Goal: Task Accomplishment & Management: Use online tool/utility

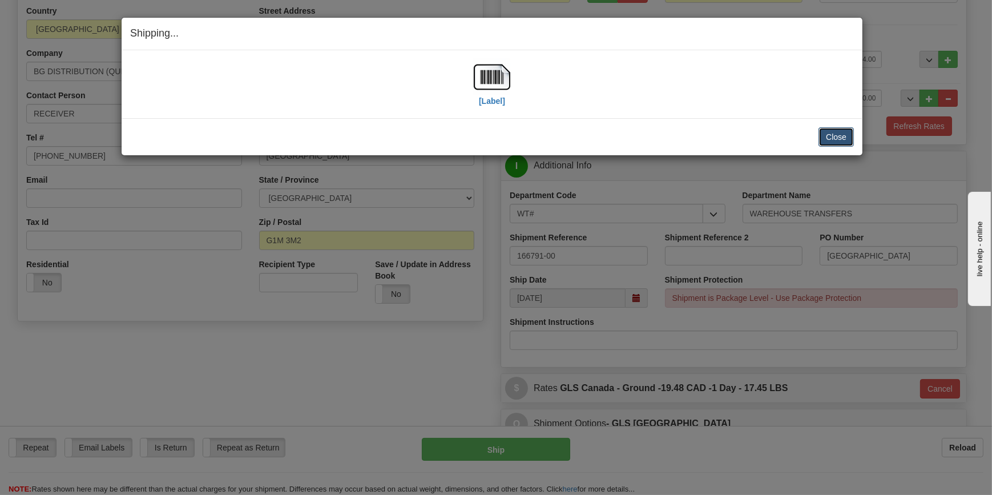
click at [845, 138] on button "Close" at bounding box center [836, 136] width 35 height 19
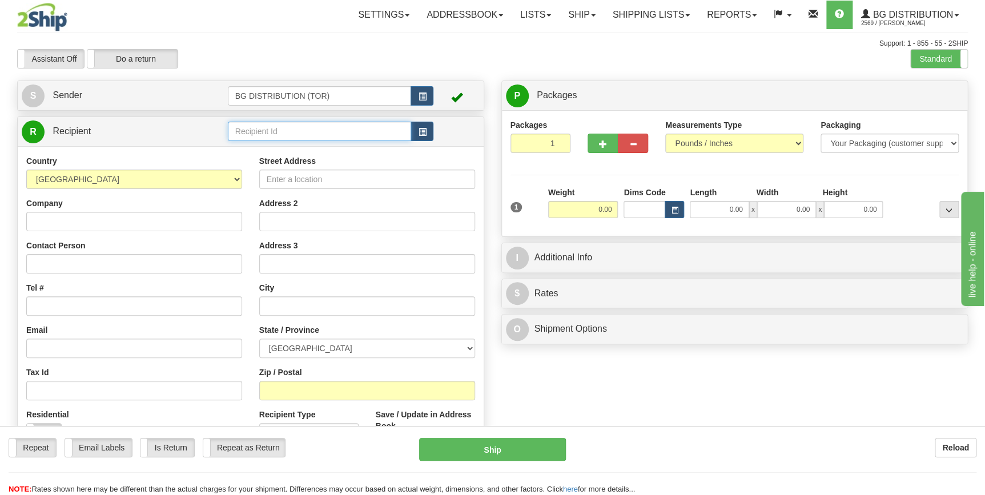
click at [284, 132] on input "text" at bounding box center [320, 131] width 184 height 19
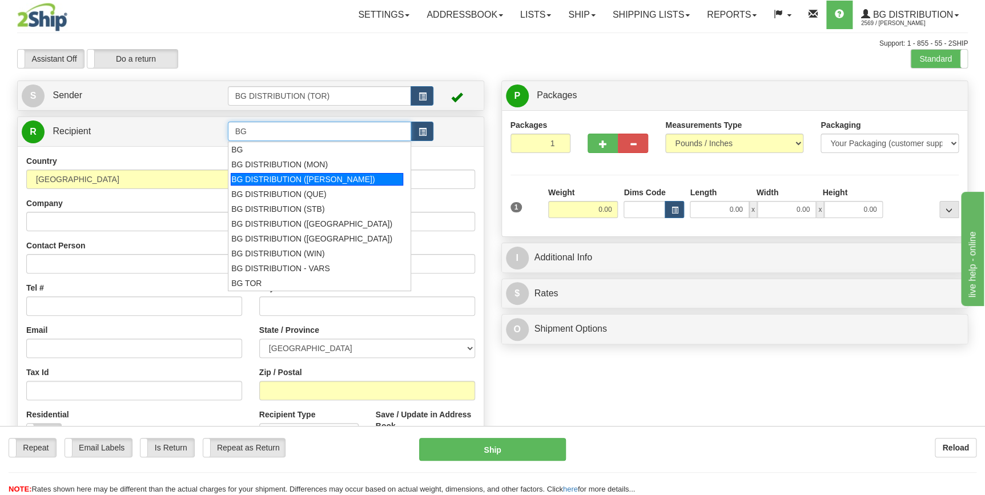
click at [323, 180] on div "BG DISTRIBUTION ([PERSON_NAME])" at bounding box center [317, 179] width 172 height 13
type input "BG DISTRIBUTION ([PERSON_NAME])"
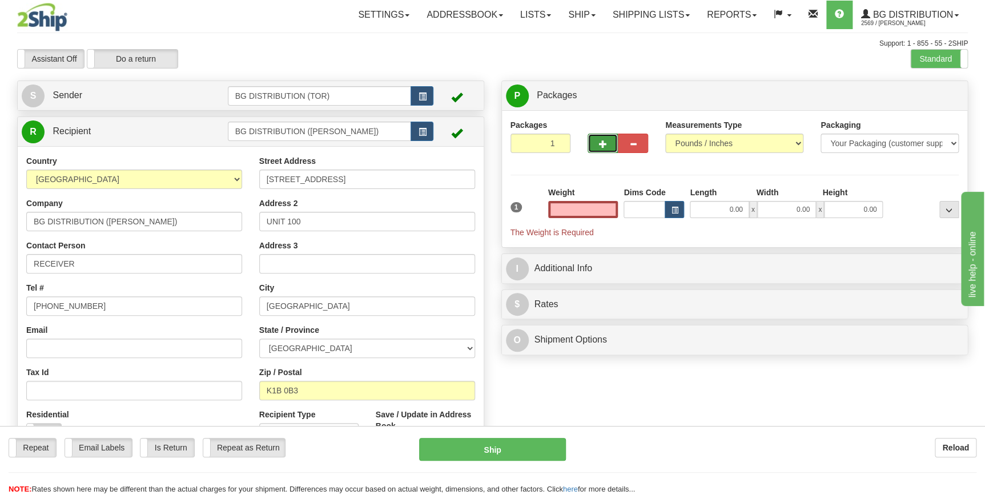
type input "0.00"
click at [599, 146] on span "button" at bounding box center [603, 143] width 8 height 7
click at [604, 150] on button "button" at bounding box center [602, 143] width 30 height 19
type input "3"
click at [931, 100] on label "Package Level Pack.." at bounding box center [934, 95] width 58 height 17
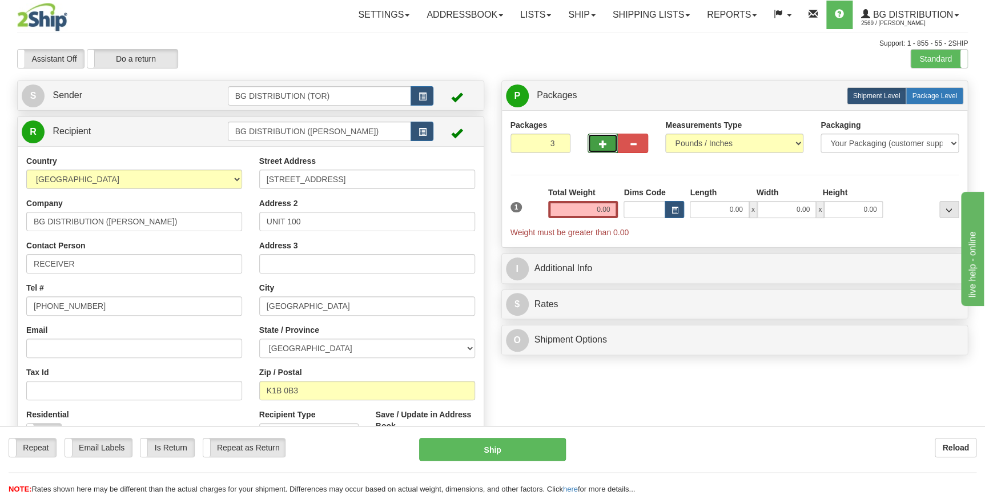
radio input "true"
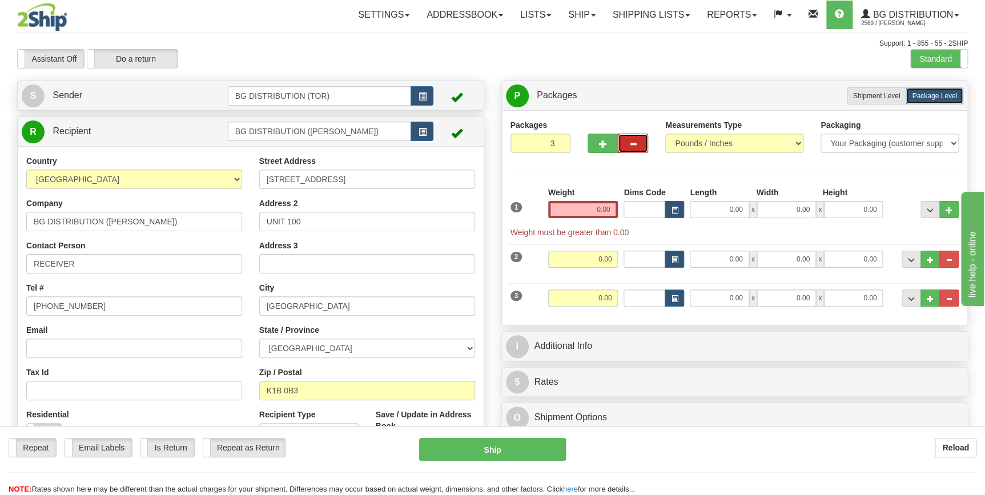
click at [637, 144] on button "button" at bounding box center [633, 143] width 30 height 19
type input "2"
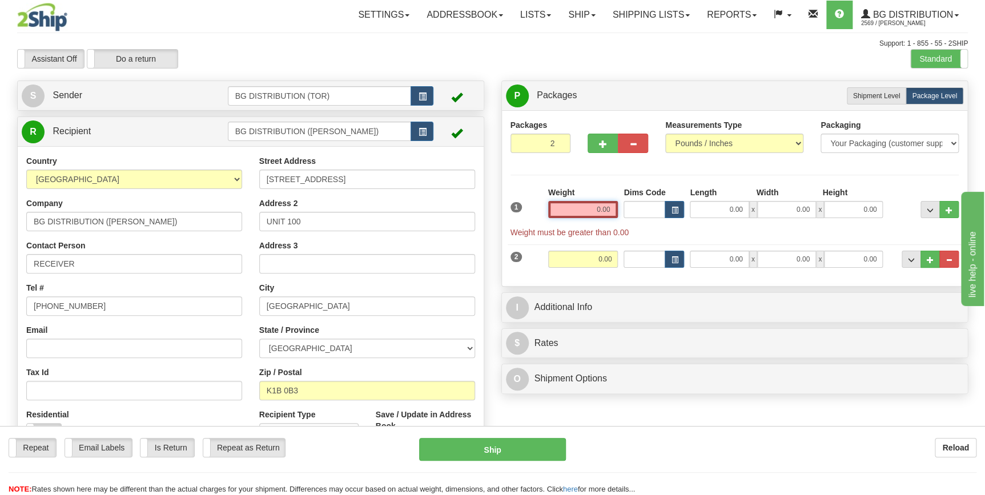
drag, startPoint x: 590, startPoint y: 211, endPoint x: 631, endPoint y: 205, distance: 41.5
click at [631, 205] on div "1 Weight 0.00 Dims Code 0.00" at bounding box center [735, 212] width 454 height 51
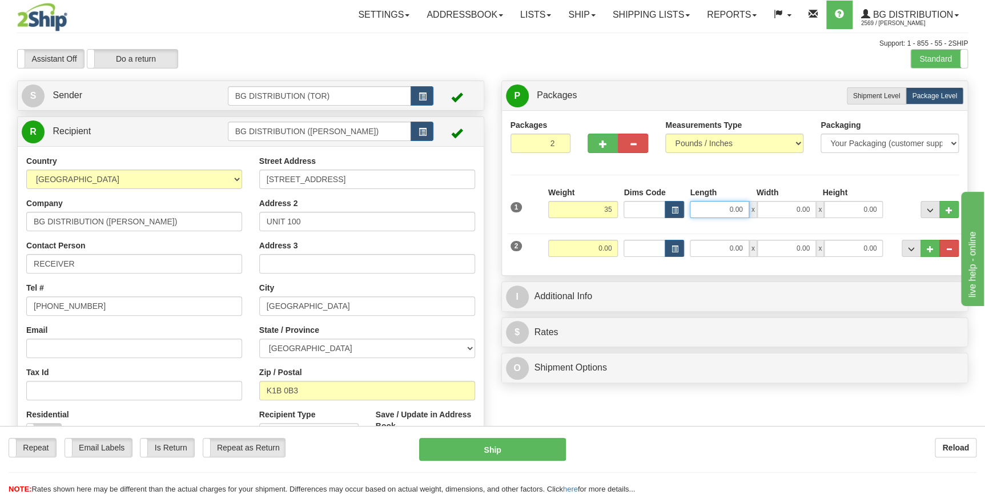
type input "35.00"
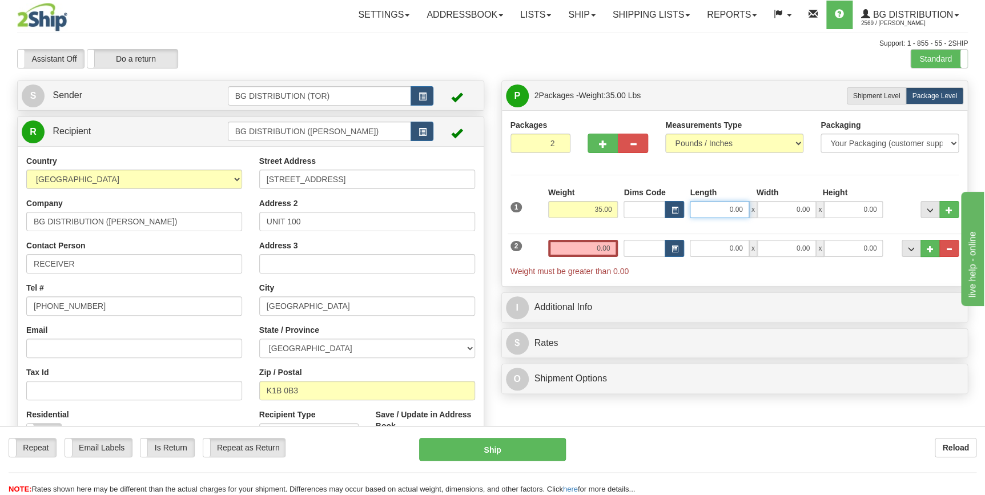
click at [709, 210] on input "0.00" at bounding box center [719, 209] width 59 height 17
type input "16.00"
click at [776, 210] on input "0.00" at bounding box center [786, 209] width 59 height 17
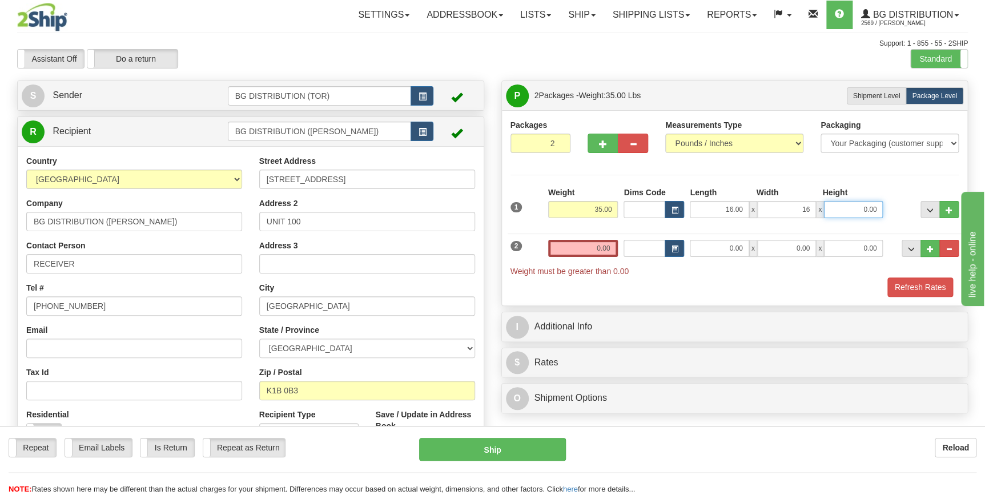
type input "16.00"
click at [843, 210] on input "0.00" at bounding box center [853, 209] width 59 height 17
type input "12.00"
click at [575, 247] on input "0.00" at bounding box center [583, 248] width 70 height 17
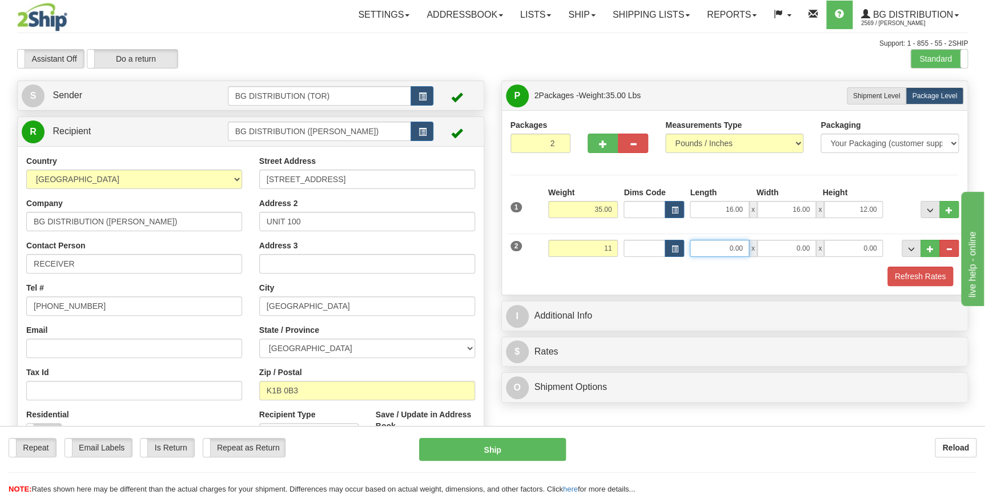
type input "11.00"
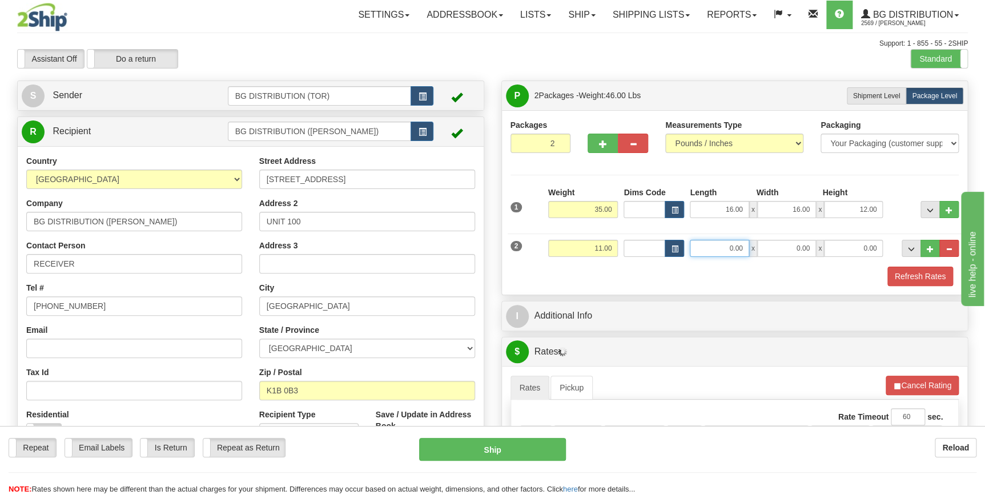
click at [726, 252] on input "0.00" at bounding box center [719, 248] width 59 height 17
type input "11.00"
click at [791, 250] on input "0.00" at bounding box center [786, 248] width 59 height 17
type input "19.00"
click at [843, 240] on input "0.00" at bounding box center [853, 248] width 59 height 17
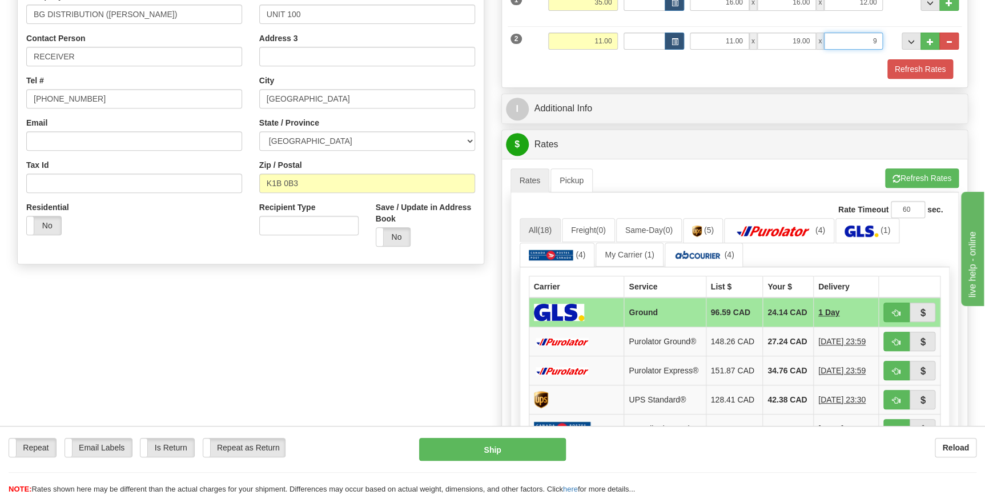
scroll to position [103, 0]
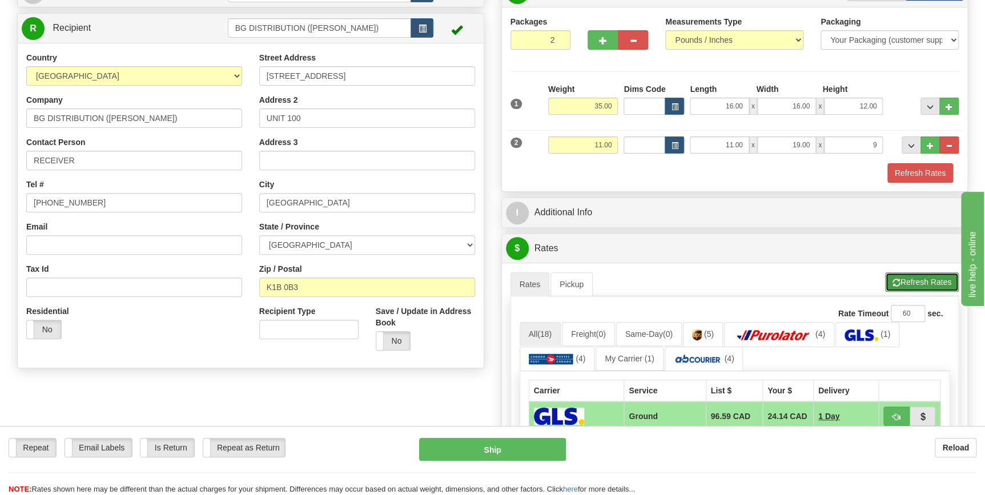
type input "9.00"
click at [919, 282] on button "Refresh Rates" at bounding box center [922, 281] width 74 height 19
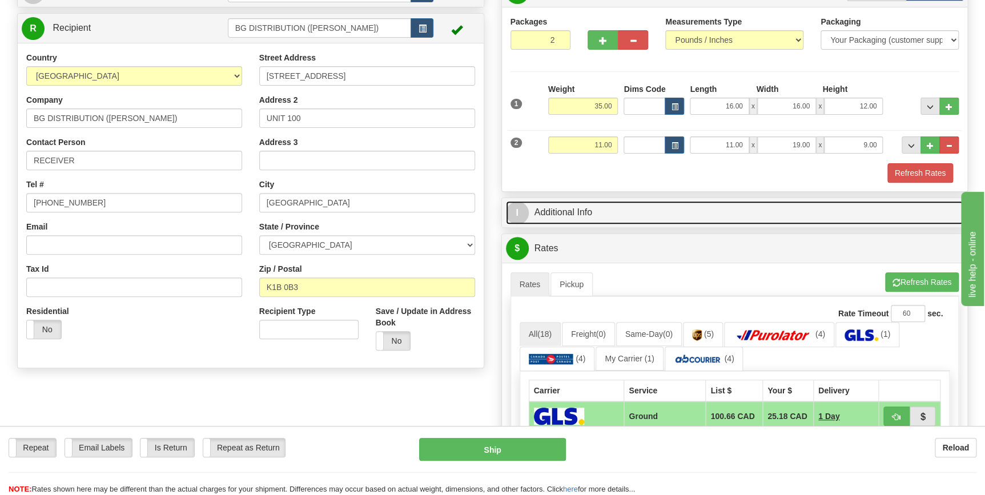
click at [563, 211] on link "I Additional Info" at bounding box center [735, 212] width 458 height 23
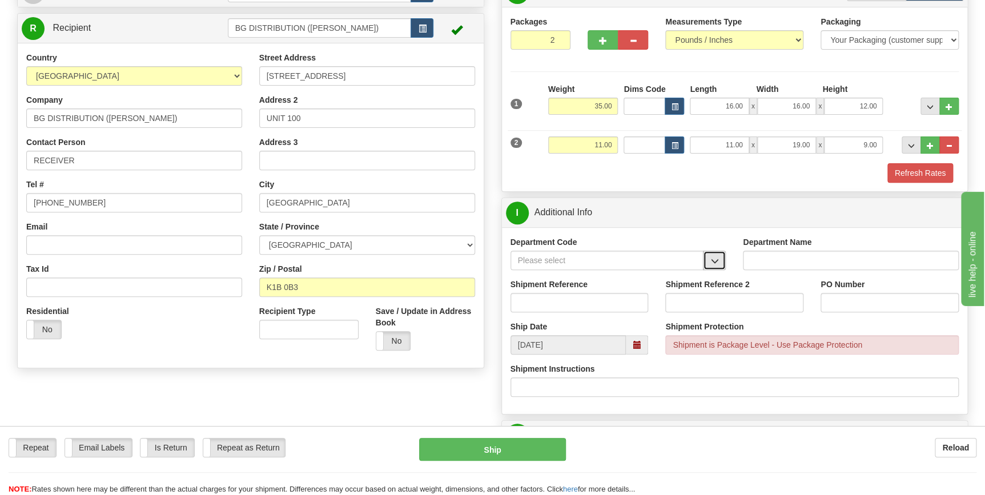
click at [708, 262] on button "button" at bounding box center [714, 260] width 23 height 19
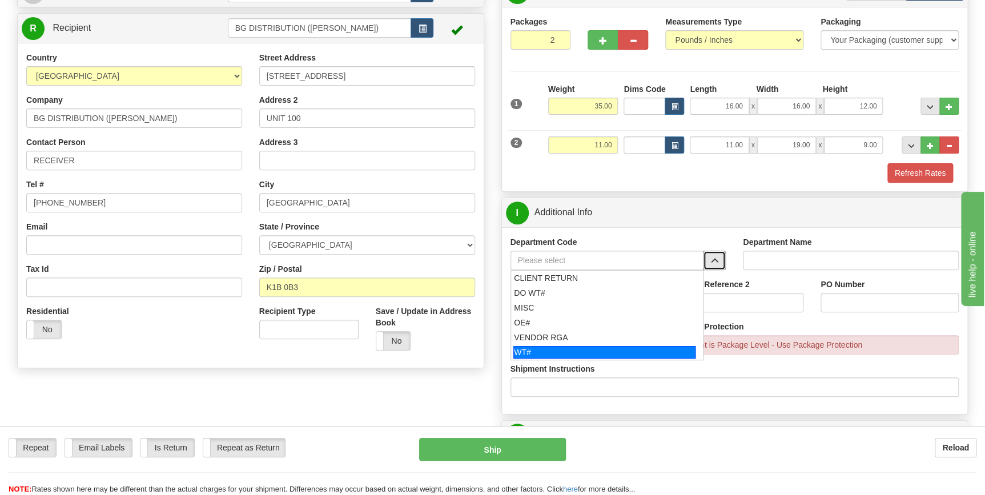
click at [547, 348] on div "WT#" at bounding box center [604, 352] width 182 height 13
type input "WT#"
type input "WAREHOUSE TRANSFERS"
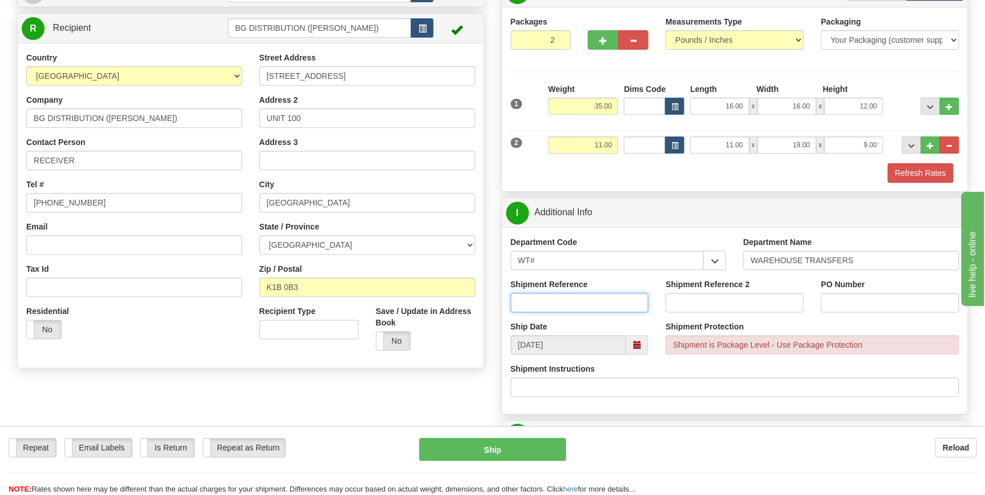
click at [569, 305] on input "Shipment Reference" at bounding box center [579, 302] width 138 height 19
type input "166878-00"
click at [845, 293] on input "PO Number" at bounding box center [889, 302] width 138 height 19
type input "OTTAWA"
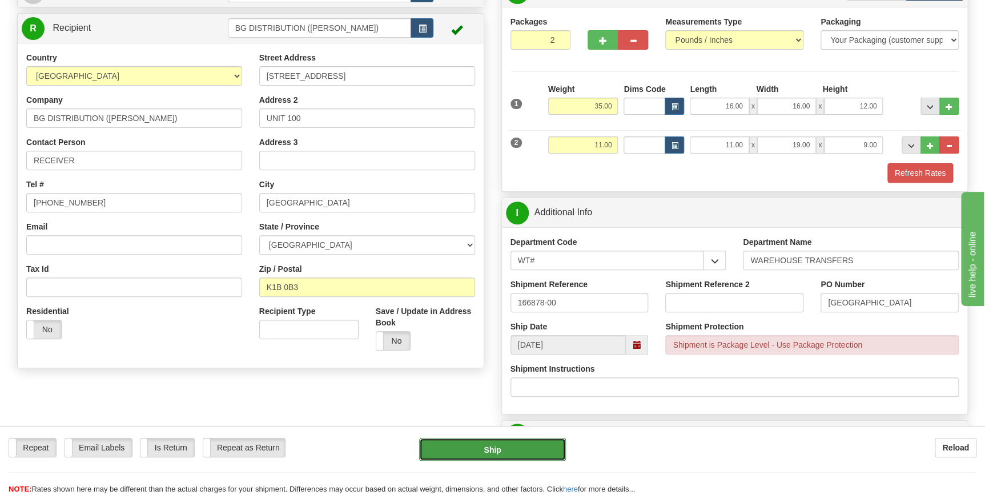
click at [480, 448] on button "Ship" at bounding box center [492, 449] width 147 height 23
type input "1"
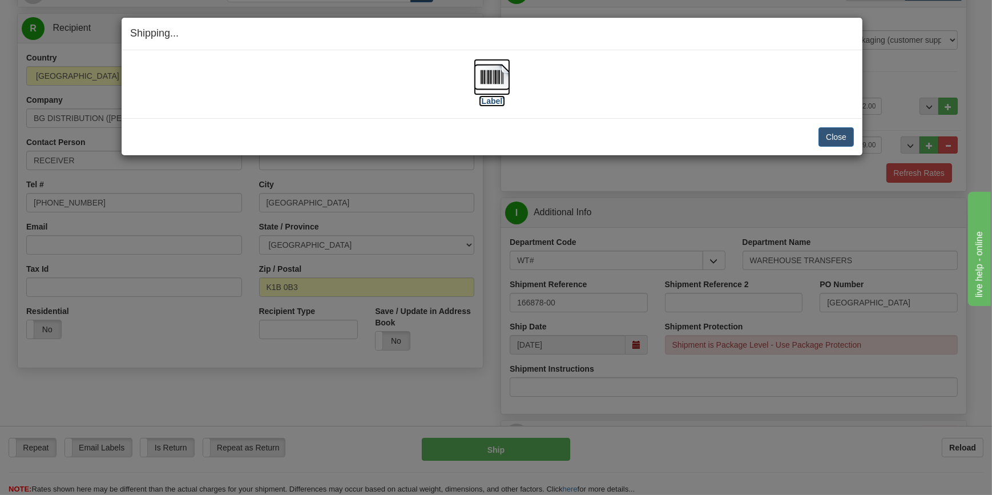
click at [494, 85] on img at bounding box center [492, 77] width 37 height 37
click at [837, 137] on button "Close" at bounding box center [836, 136] width 35 height 19
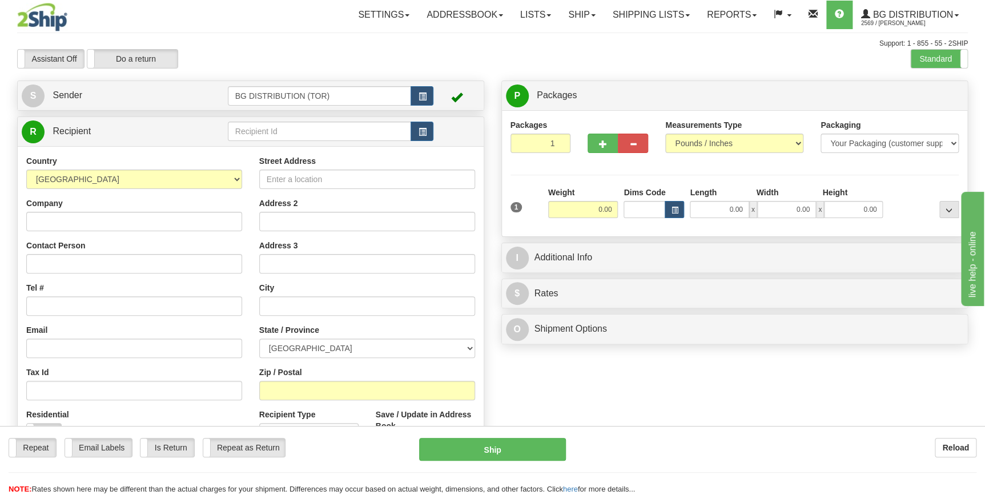
click at [346, 168] on div "Street Address" at bounding box center [367, 172] width 216 height 34
click at [346, 179] on input "Street Address" at bounding box center [367, 179] width 216 height 19
click at [338, 129] on input "text" at bounding box center [320, 131] width 184 height 19
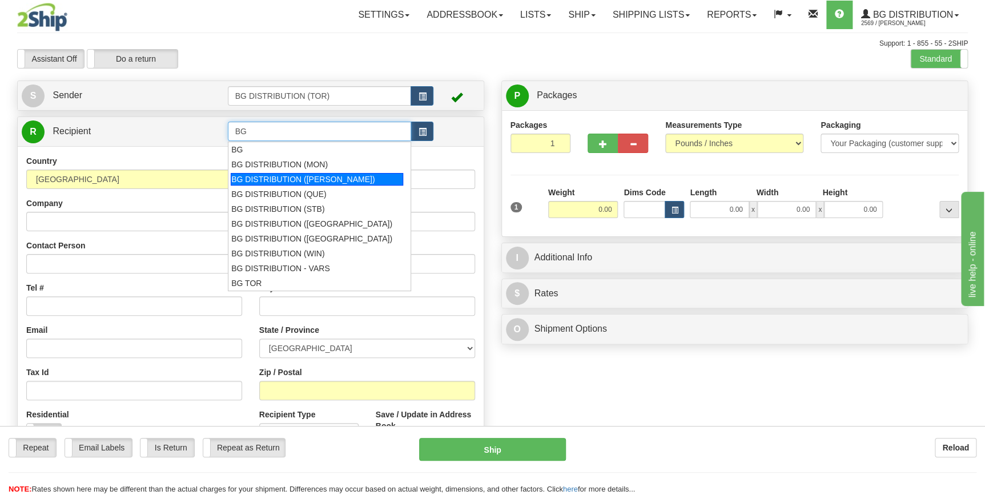
click at [321, 176] on div "BG DISTRIBUTION ([PERSON_NAME])" at bounding box center [317, 179] width 172 height 13
type input "BG DISTRIBUTION ([PERSON_NAME])"
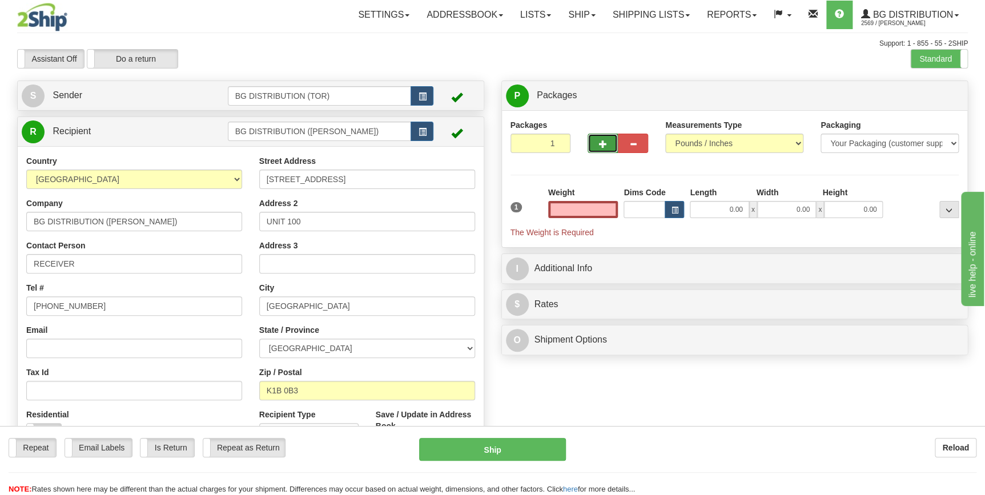
type input "0.00"
click at [611, 143] on button "button" at bounding box center [602, 143] width 30 height 19
type input "2"
click at [594, 210] on input "0.00" at bounding box center [583, 209] width 70 height 17
type input "0.00"
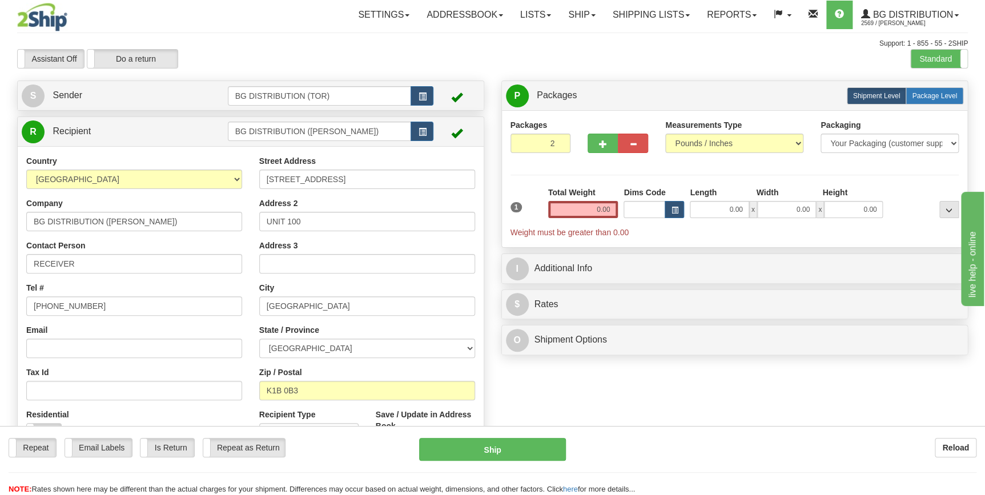
click at [933, 95] on span "Package Level" at bounding box center [934, 96] width 45 height 8
radio input "true"
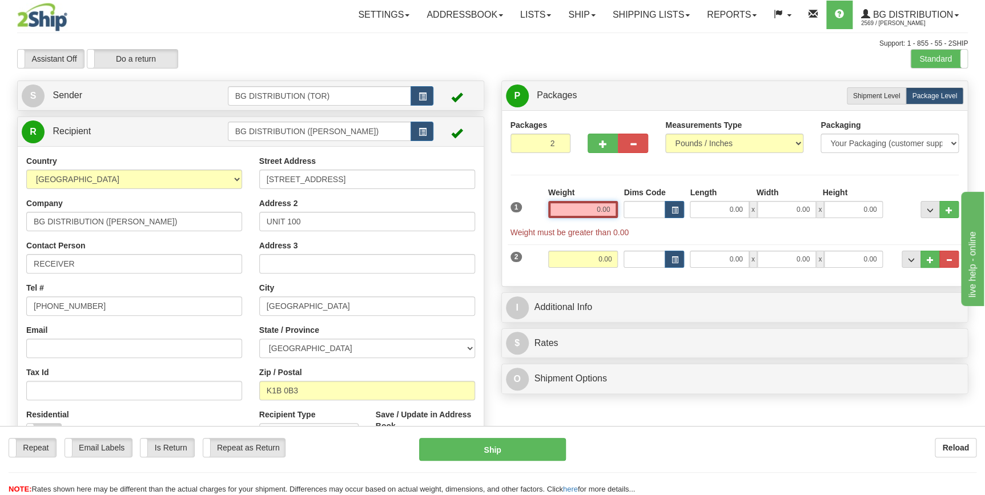
click at [592, 212] on input "0.00" at bounding box center [583, 209] width 70 height 17
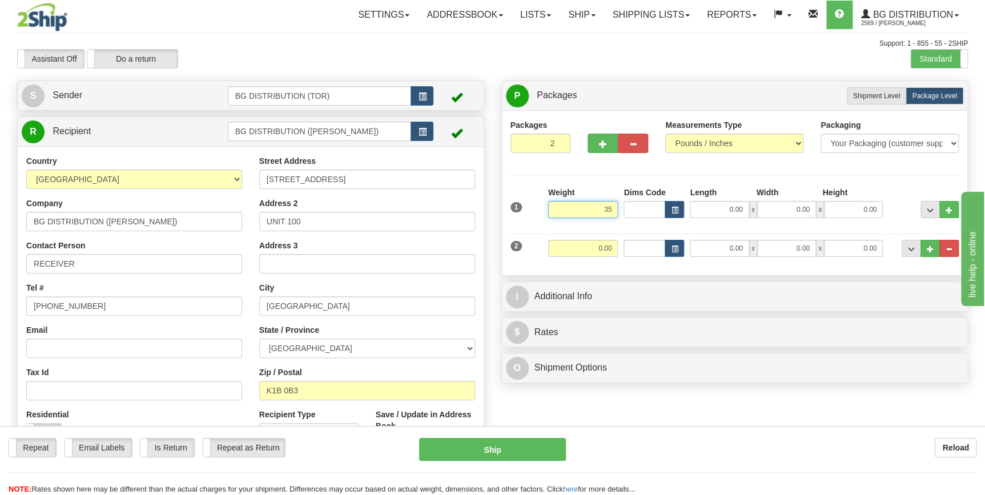
type input "35.00"
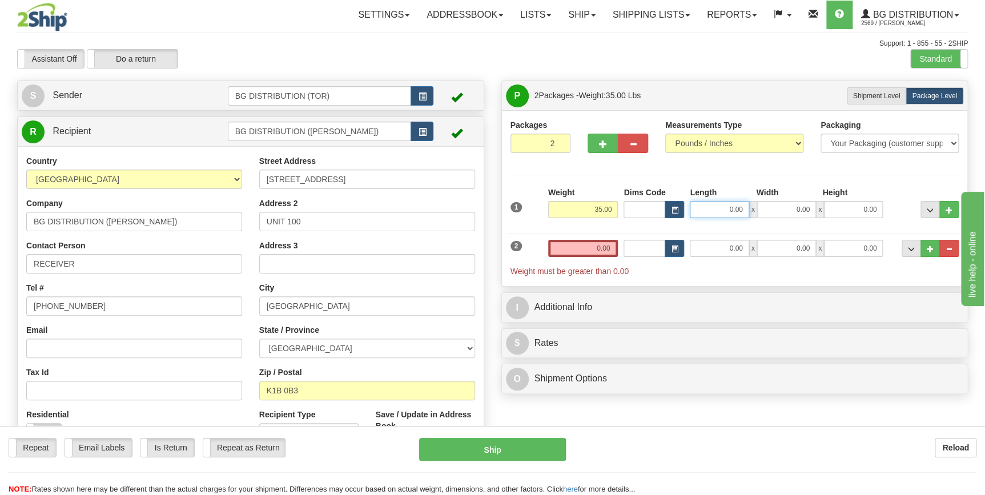
click at [716, 212] on input "0.00" at bounding box center [719, 209] width 59 height 17
type input "16.00"
click at [799, 208] on input "0.00" at bounding box center [786, 209] width 59 height 17
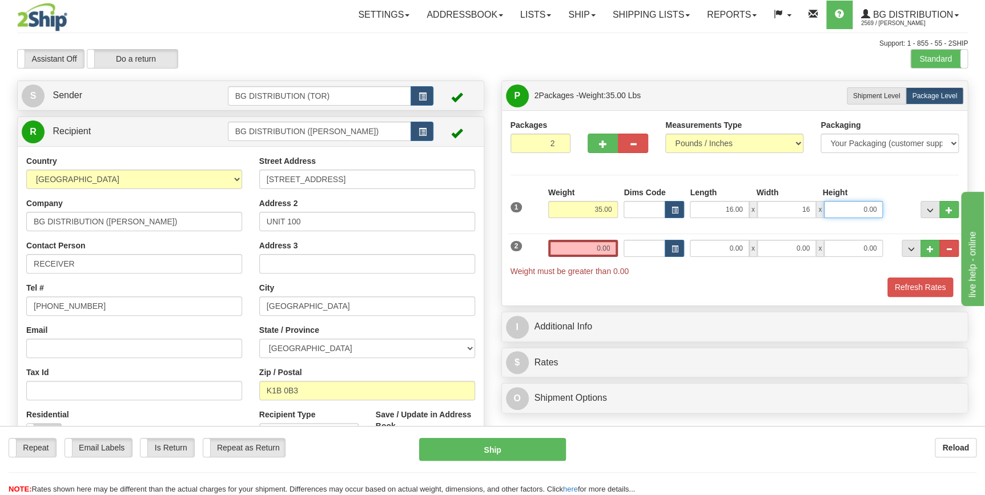
type input "16.00"
click at [834, 212] on input "0.00" at bounding box center [853, 209] width 59 height 17
type input "12.00"
click at [582, 253] on input "0.00" at bounding box center [583, 248] width 70 height 17
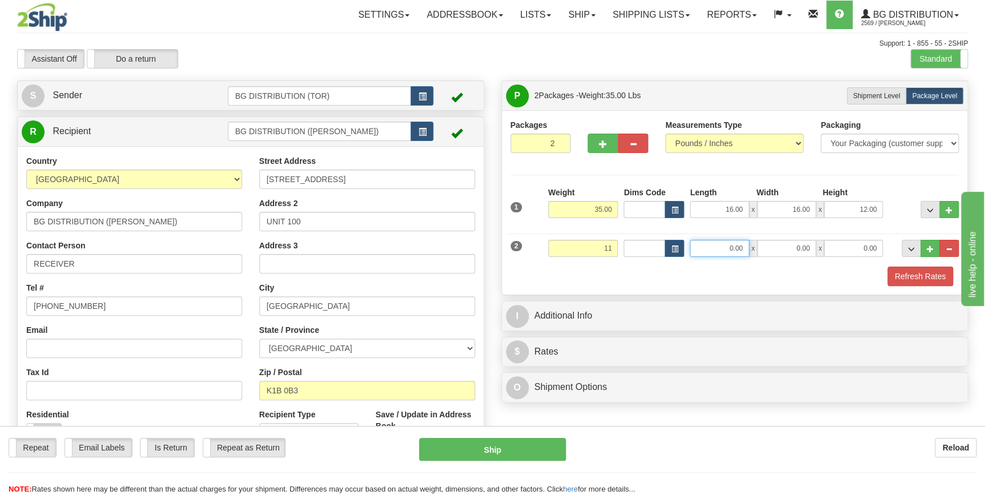
click at [727, 244] on input "0.00" at bounding box center [719, 248] width 59 height 17
type input "11.00"
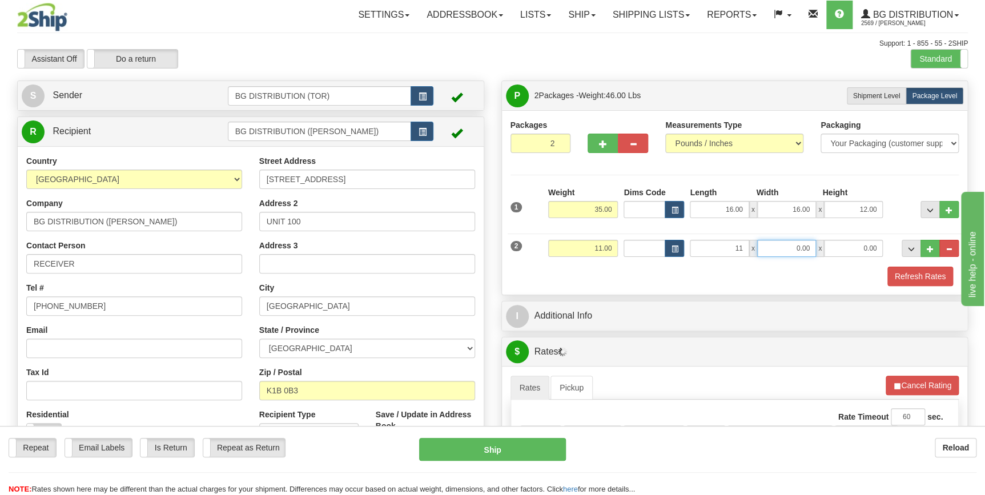
type input "11.00"
click at [782, 242] on input "0.00" at bounding box center [786, 248] width 59 height 17
type input "19.00"
click at [853, 251] on input "0.00" at bounding box center [853, 248] width 59 height 17
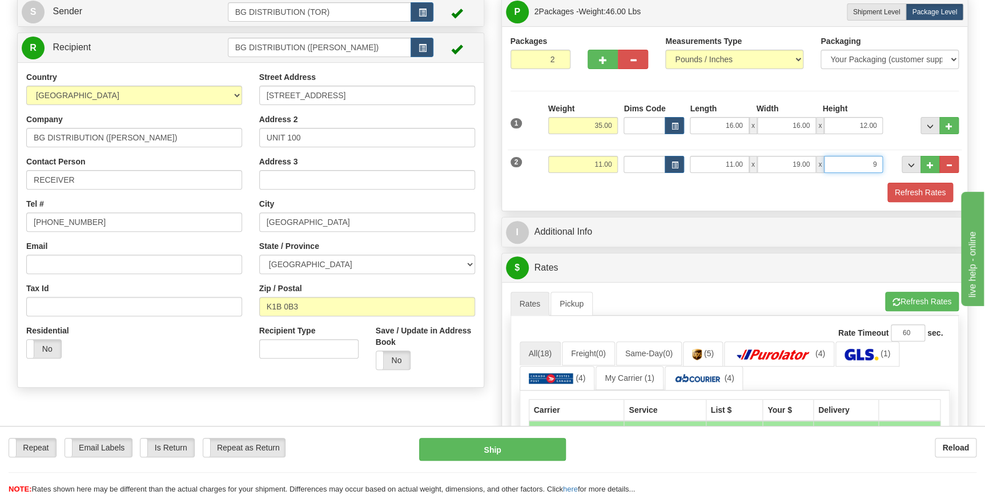
scroll to position [103, 0]
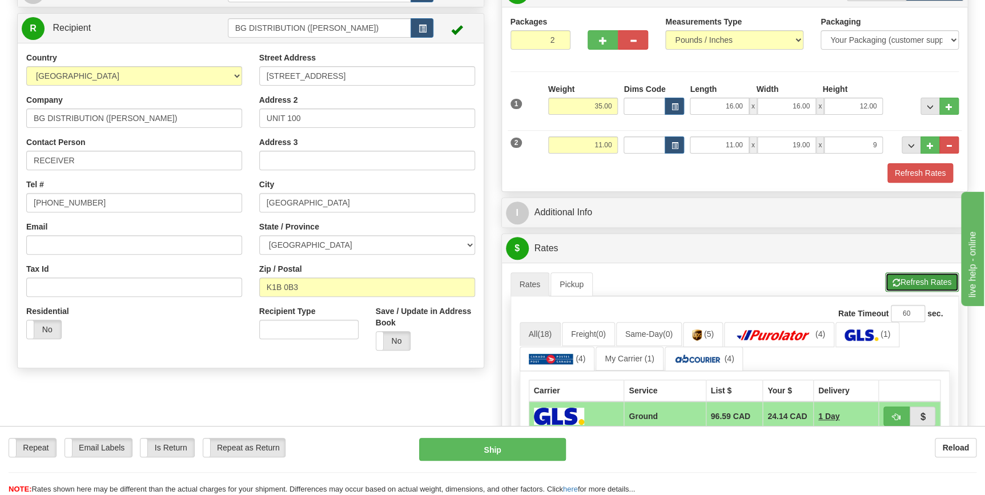
type input "9.00"
click at [907, 282] on button "Refresh Rates" at bounding box center [922, 281] width 74 height 19
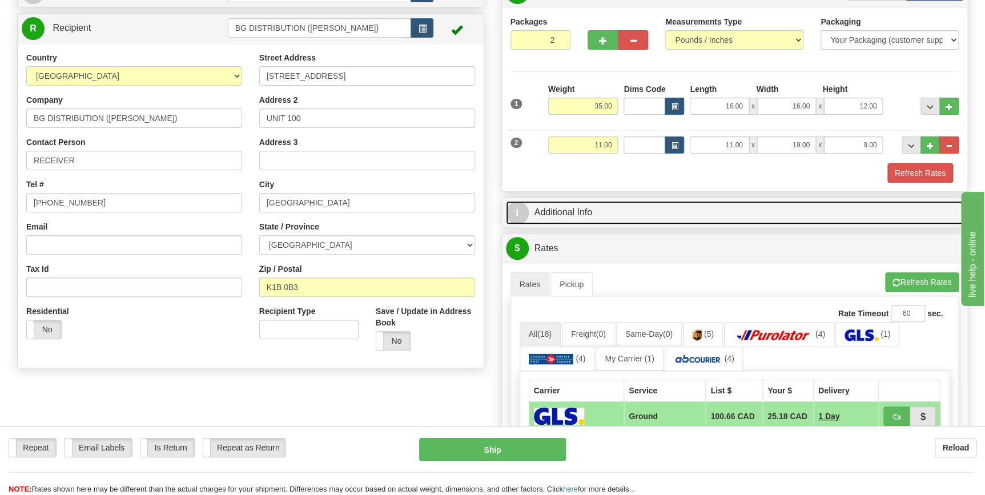
click at [551, 210] on link "I Additional Info" at bounding box center [735, 212] width 458 height 23
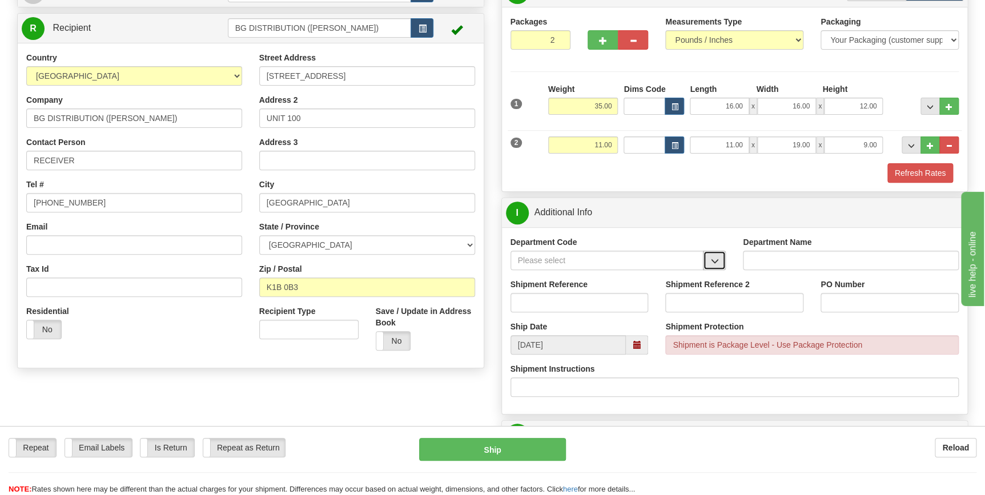
click at [720, 259] on button "button" at bounding box center [714, 260] width 23 height 19
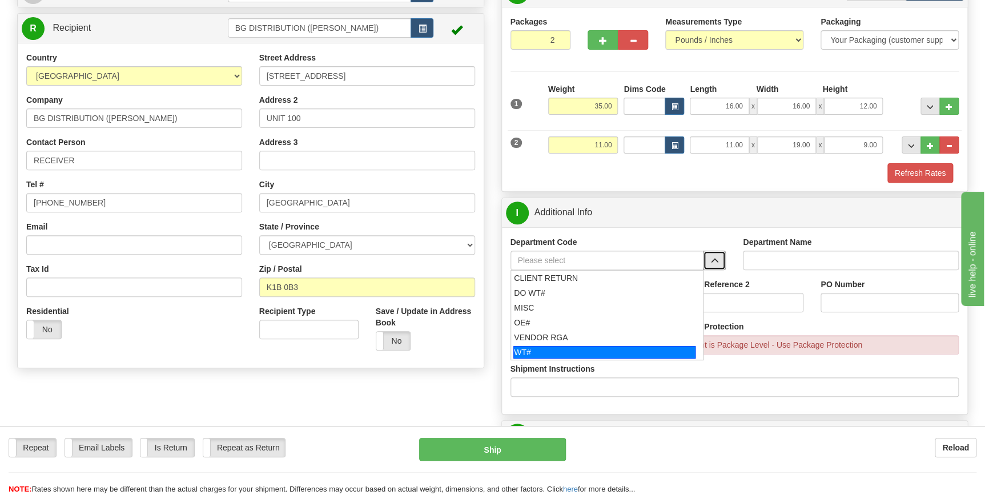
click at [528, 348] on div "WT#" at bounding box center [604, 352] width 182 height 13
type input "WT#"
type input "WAREHOUSE TRANSFERS"
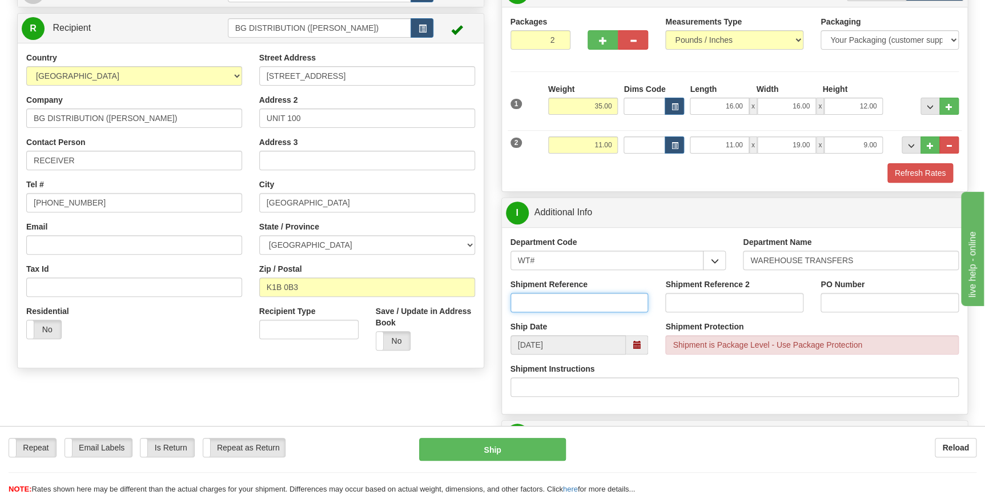
click at [544, 297] on input "Shipment Reference" at bounding box center [579, 302] width 138 height 19
type input "166878-00"
click at [823, 295] on input "PO Number" at bounding box center [889, 302] width 138 height 19
type input "OTTAWA"
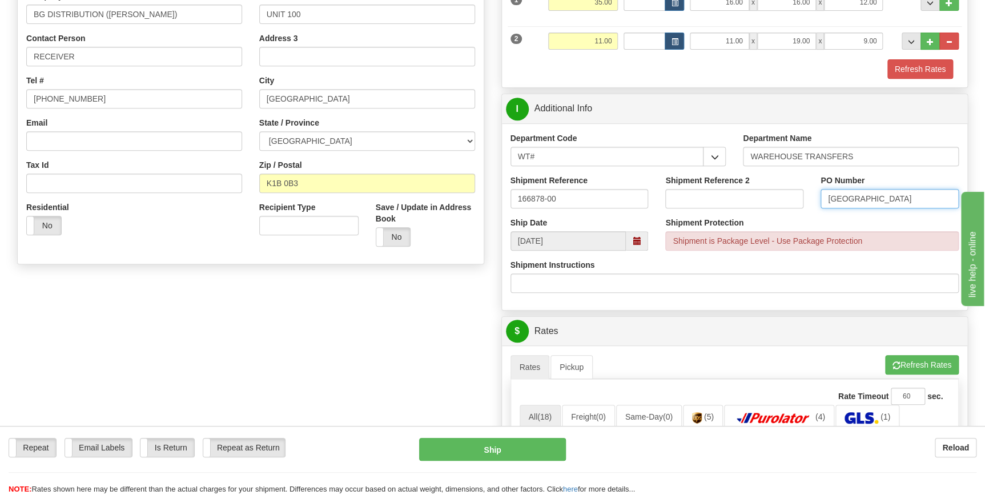
scroll to position [363, 0]
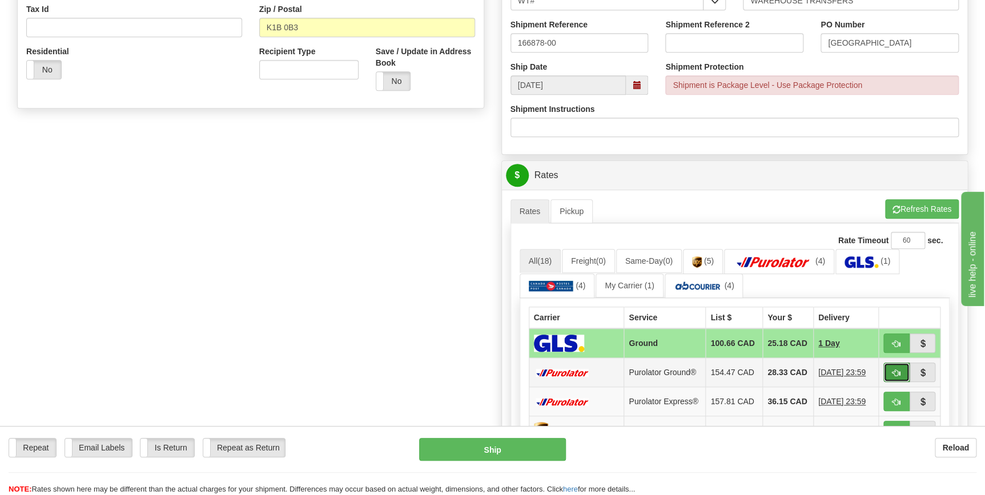
click at [887, 376] on button "button" at bounding box center [896, 372] width 26 height 19
type input "260"
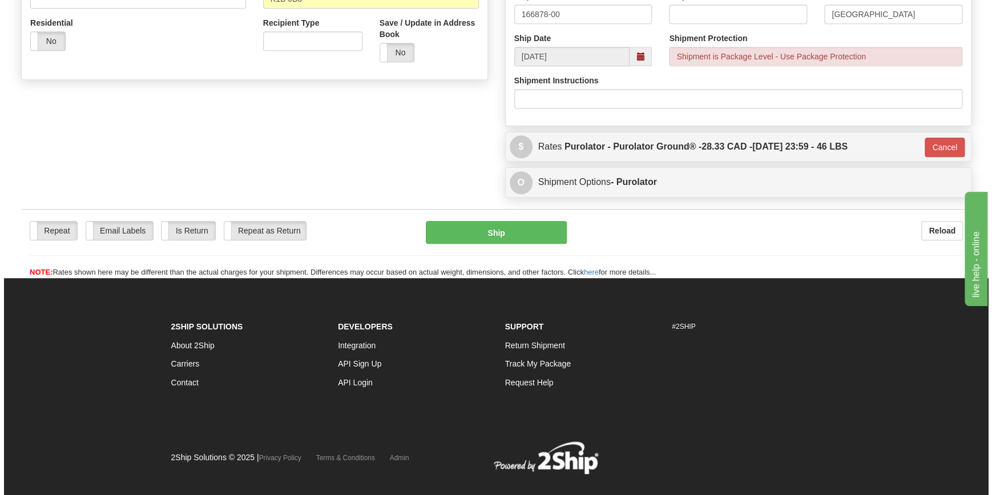
scroll to position [359, 0]
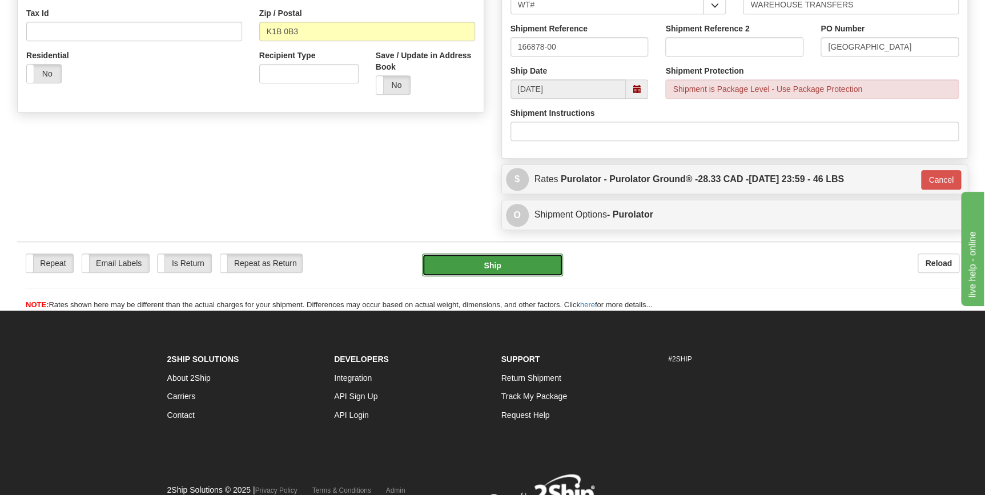
click at [518, 271] on button "Ship" at bounding box center [492, 264] width 141 height 23
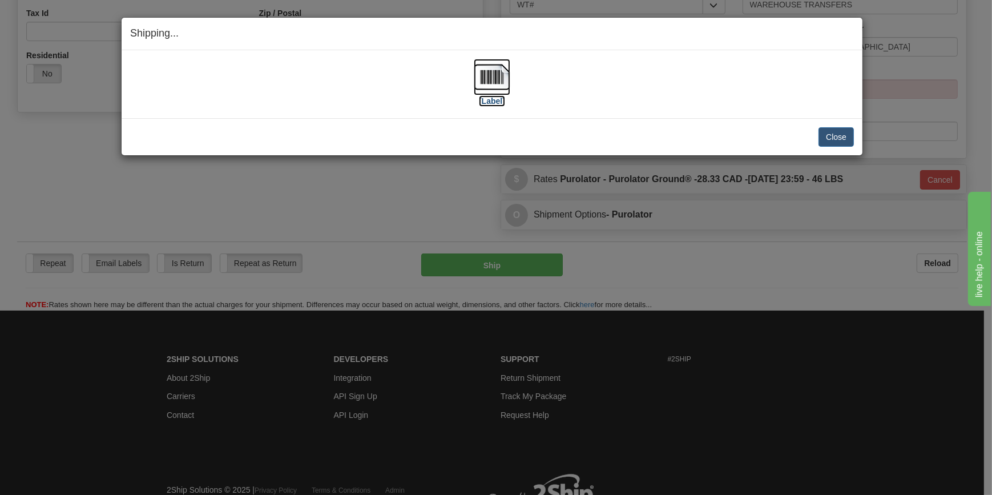
click at [496, 82] on img at bounding box center [492, 77] width 37 height 37
